Goal: Task Accomplishment & Management: Complete application form

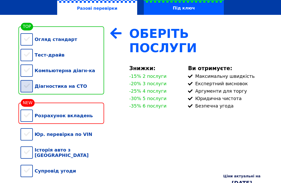
scroll to position [99, 0]
click at [26, 34] on div "Огляд стандарт" at bounding box center [63, 40] width 84 height 16
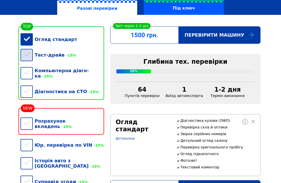
click at [29, 58] on div "Тест-драйв -15%" at bounding box center [63, 55] width 84 height 16
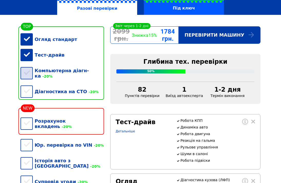
click at [28, 70] on div "Компьютерна діагн-ка -20%" at bounding box center [63, 73] width 84 height 21
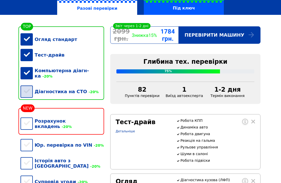
click at [28, 88] on div "Діагностика на СТО -20%" at bounding box center [63, 92] width 84 height 16
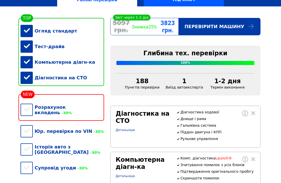
scroll to position [109, 0]
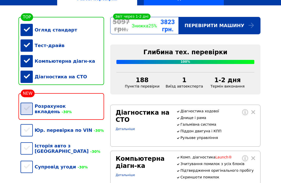
click at [26, 105] on div "Розрахунок вкладень -30%" at bounding box center [63, 108] width 84 height 21
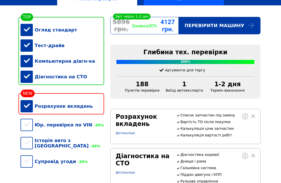
click at [28, 102] on div "Розрахунок вкладень" at bounding box center [63, 106] width 84 height 16
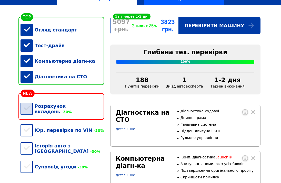
click at [28, 103] on div "Розрахунок вкладень -30%" at bounding box center [63, 108] width 84 height 21
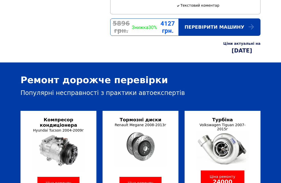
scroll to position [452, 0]
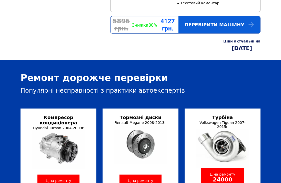
click at [224, 33] on div "Перевірити машину" at bounding box center [219, 24] width 82 height 17
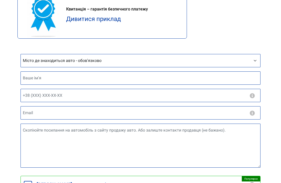
scroll to position [371, 0]
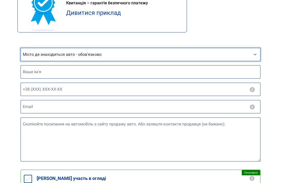
select select "Київ"
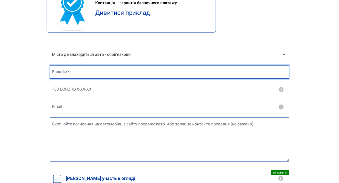
scroll to position [82, 0]
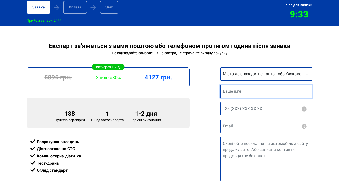
paste input "https://auto.ria.com/uk/auto_mini_paceman_38796353.html"
type input "https://auto.ria.com/uk/auto_mini_paceman_38796353.html"
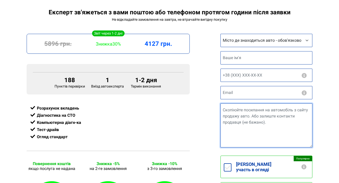
scroll to position [116, 0]
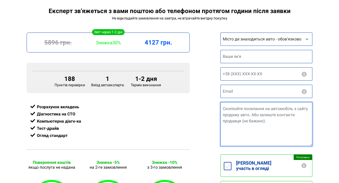
paste textarea "https://auto.ria.com/uk/auto_mini_paceman_38796353.html"
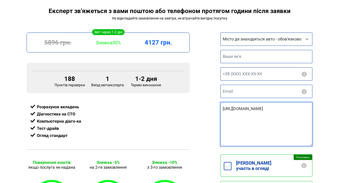
click at [259, 124] on textarea "https://auto.ria.com/uk/auto_mini_paceman_38796353.html" at bounding box center [267, 124] width 92 height 44
type textarea "https://auto.ria.com/uk/auto_mini_paceman_38796353.html"
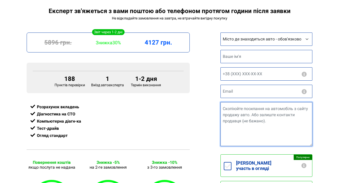
paste textarea "https://auto.ria.com/uk/auto_mini_paceman_38796353.html"
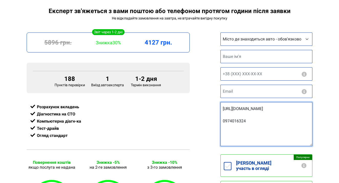
type textarea "https://auto.ria.com/uk/auto_mini_paceman_38796353.html 0974016324"
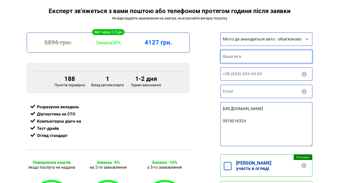
click at [280, 53] on input "text" at bounding box center [267, 56] width 92 height 13
type input "Максим"
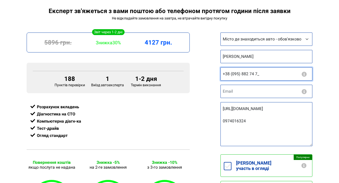
type input "+38 (095) 882 74 72"
type input "п"
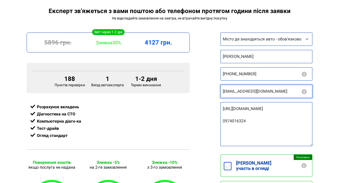
type input "gont9a@gmail.com"
click at [213, 117] on div "1-2 дня Термін виконання 5896 грн. Знижка 30% 4127 грн. 188 Пунктів перевірки 1…" at bounding box center [170, 165] width 292 height 265
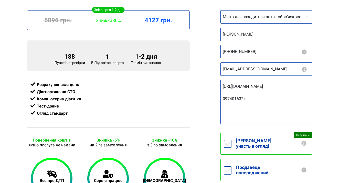
scroll to position [173, 0]
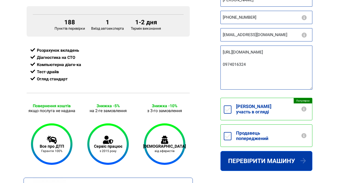
click at [229, 132] on input "Продавець попереджений" at bounding box center [228, 136] width 8 height 8
checkbox input "true"
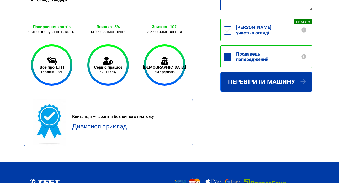
scroll to position [257, 0]
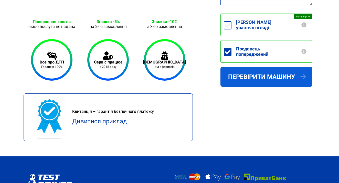
click at [275, 77] on button "Перевірити машину" at bounding box center [267, 77] width 92 height 20
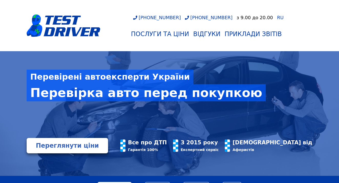
scroll to position [235, 0]
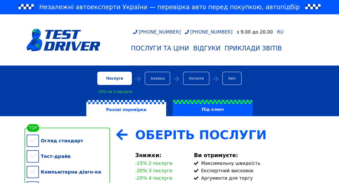
scroll to position [141, 0]
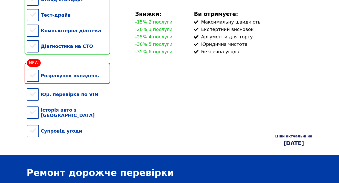
click at [276, 68] on div "0 грн. Знижка 0% 0 грн. Перевірити машину Глибина тех. перевірки 0% Аргументы д…" at bounding box center [214, 62] width 202 height 152
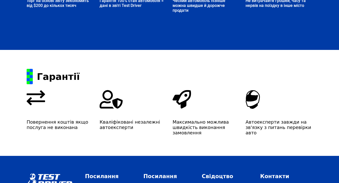
scroll to position [854, 0]
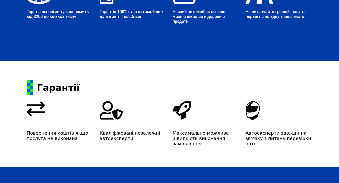
scroll to position [854, 0]
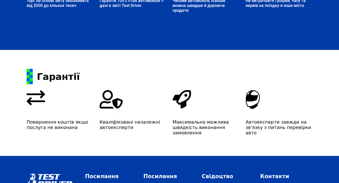
scroll to position [854, 0]
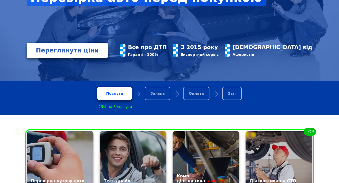
scroll to position [95, 0]
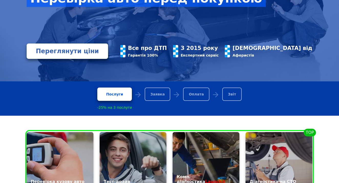
click at [162, 95] on div "Заявка" at bounding box center [158, 94] width 26 height 13
click at [129, 91] on div "Послуги" at bounding box center [114, 94] width 35 height 13
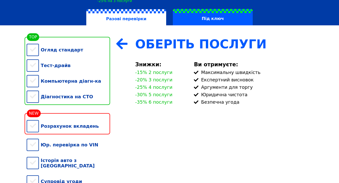
scroll to position [91, 0]
click at [38, 51] on div "Огляд стандарт" at bounding box center [69, 50] width 84 height 16
click at [38, 69] on div "Тест-драйв" at bounding box center [69, 66] width 84 height 16
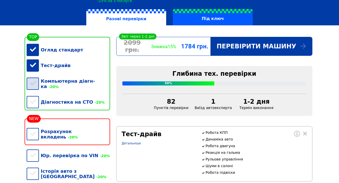
click at [35, 81] on div "Компьютерна діагн-ка -20%" at bounding box center [69, 83] width 84 height 21
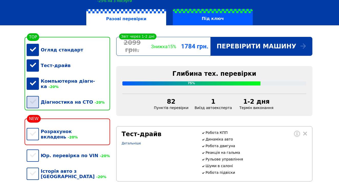
click at [37, 98] on div "Діагностика на СТО -20%" at bounding box center [69, 102] width 84 height 16
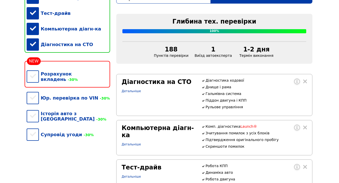
scroll to position [144, 0]
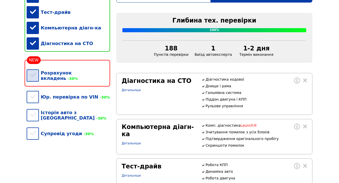
click at [33, 76] on div "Розрахунок вкладень -30%" at bounding box center [69, 75] width 84 height 21
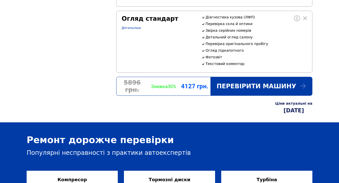
scroll to position [460, 0]
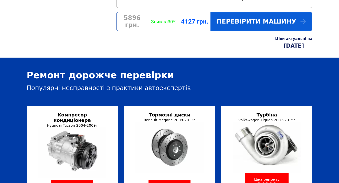
click at [265, 31] on div "Перевірити машину" at bounding box center [262, 21] width 102 height 18
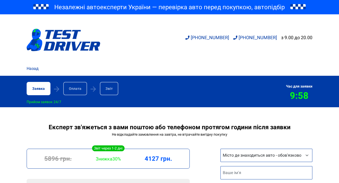
scroll to position [129, 0]
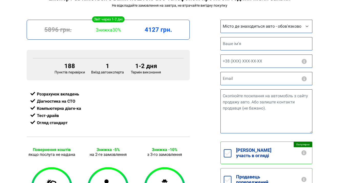
select select "[GEOGRAPHIC_DATA]"
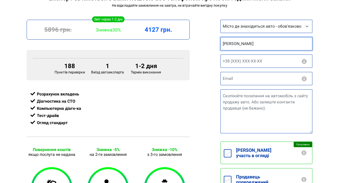
type input "[PERSON_NAME]"
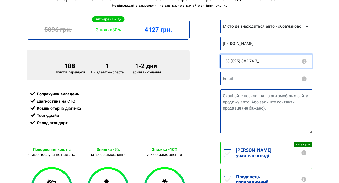
type input "[PHONE_NUMBER]"
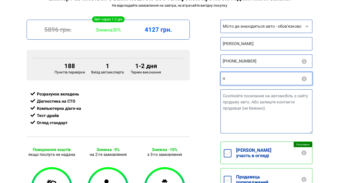
type input "п"
type input "П"
type input "[EMAIL_ADDRESS][DOMAIN_NAME]"
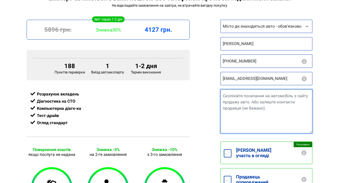
click at [276, 101] on textarea "Посилання на авто" at bounding box center [267, 111] width 92 height 44
paste textarea "[URL][DOMAIN_NAME]"
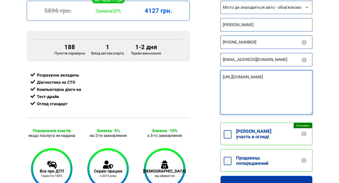
scroll to position [167, 0]
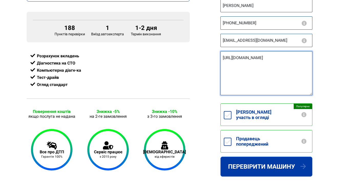
type textarea "[URL][DOMAIN_NAME]"
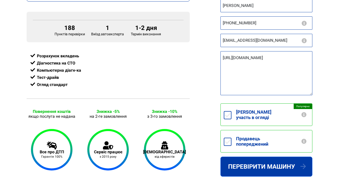
click at [226, 141] on div "Продавець попереджений Попередьте продавця" at bounding box center [267, 141] width 92 height 23
click at [226, 138] on input "Продавець попереджений" at bounding box center [228, 142] width 8 height 8
click at [231, 138] on input "Продавець попереджений" at bounding box center [228, 142] width 8 height 8
checkbox input "false"
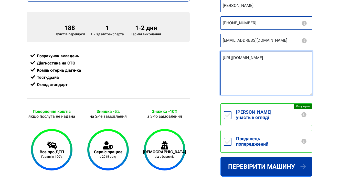
click at [257, 76] on textarea "[URL][DOMAIN_NAME]" at bounding box center [267, 73] width 92 height 44
type textarea "[URL][DOMAIN_NAME] 0974016324"
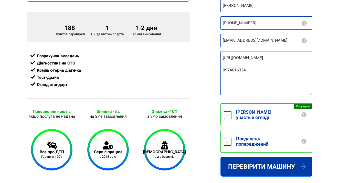
click at [274, 171] on div "Перевірити машину" at bounding box center [267, 175] width 92 height 36
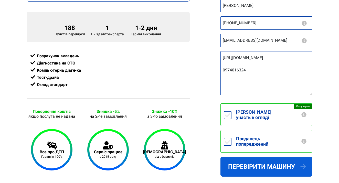
click at [272, 166] on button "Перевірити машину" at bounding box center [267, 167] width 92 height 20
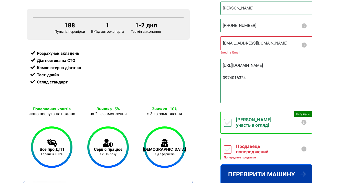
scroll to position [192, 0]
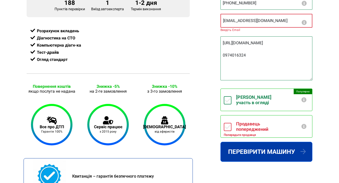
click at [229, 123] on input "Продавець попереджений" at bounding box center [228, 127] width 8 height 8
checkbox input "true"
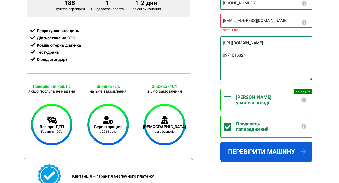
click at [248, 146] on button "Перевірити машину" at bounding box center [267, 152] width 92 height 20
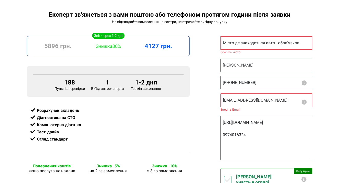
scroll to position [110, 0]
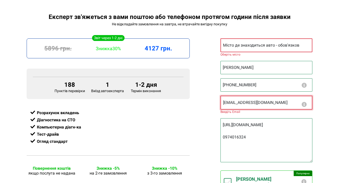
click at [261, 98] on input "[EMAIL_ADDRESS][DOMAIN_NAME]" at bounding box center [267, 103] width 92 height 14
click at [223, 97] on input "[EMAIL_ADDRESS][DOMAIN_NAME]" at bounding box center [267, 103] width 92 height 14
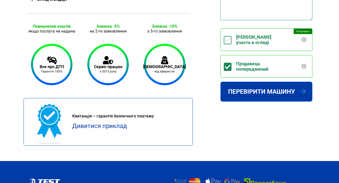
scroll to position [288, 0]
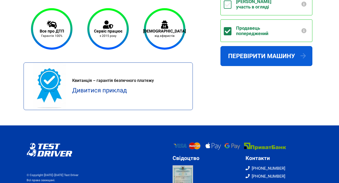
type input "[EMAIL_ADDRESS][DOMAIN_NAME]"
click at [285, 46] on button "Перевірити машину" at bounding box center [267, 56] width 92 height 20
